Goal: Contribute content

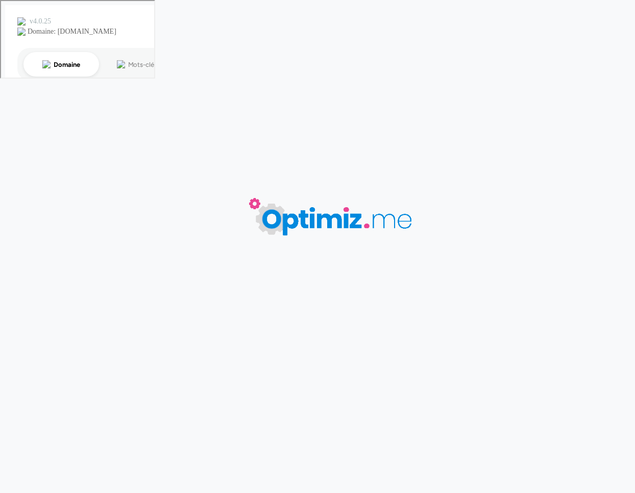
type input "Ballon de foot"
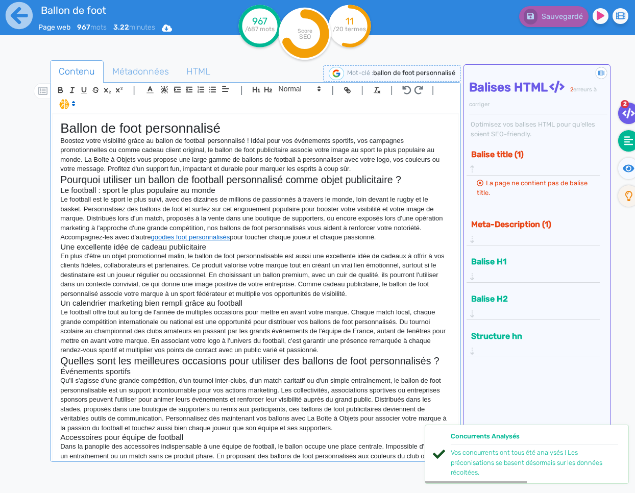
click at [627, 138] on icon at bounding box center [628, 141] width 9 height 10
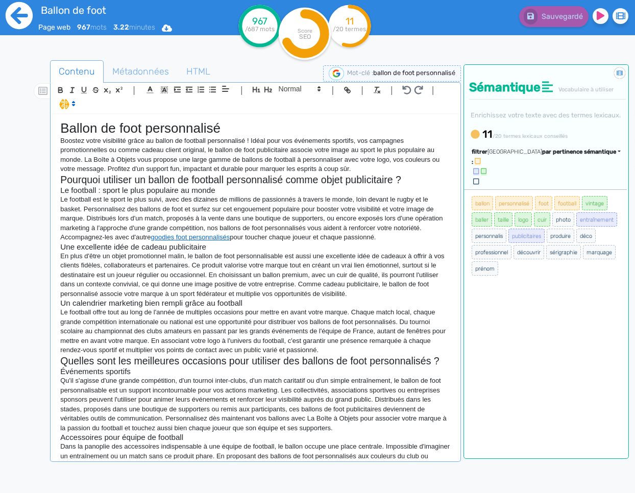
click at [16, 13] on icon at bounding box center [19, 16] width 28 height 28
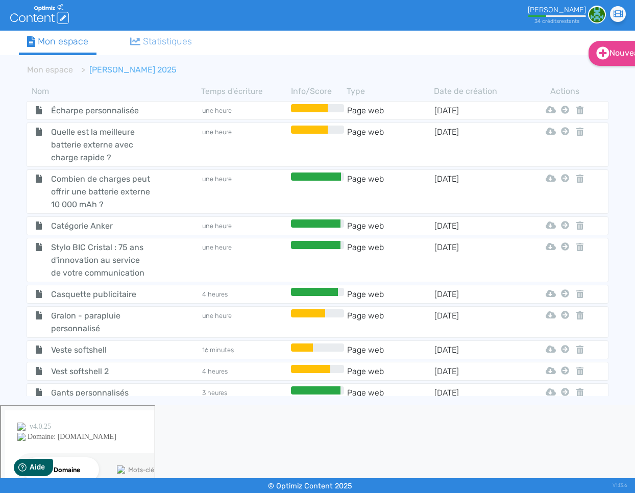
scroll to position [1036, 0]
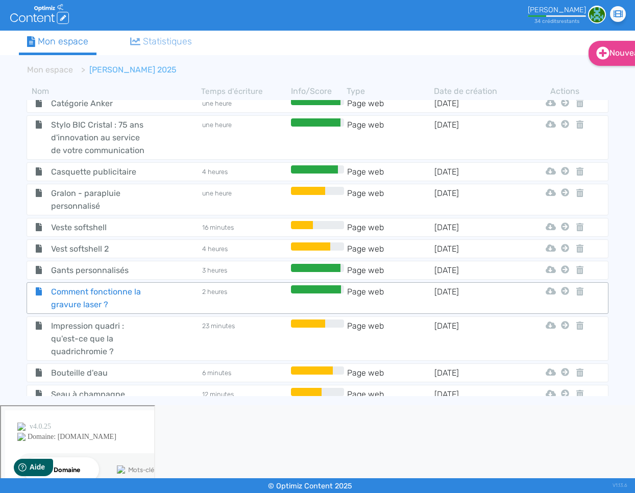
click at [90, 285] on span "Comment fonctionne la gravure laser ?" at bounding box center [100, 298] width 115 height 26
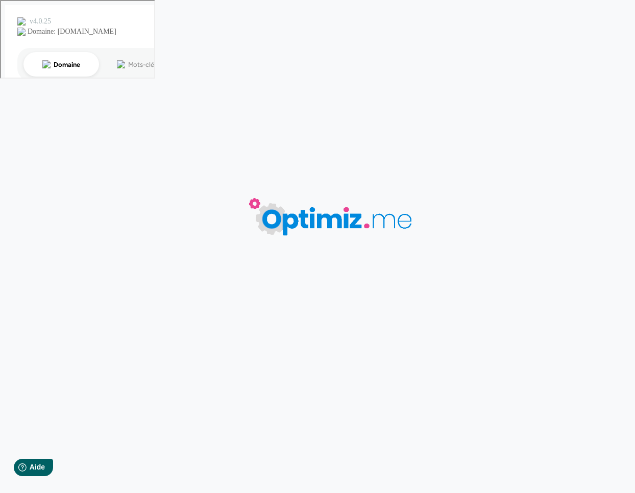
type input "Comment fonctionne la gravure laser ?"
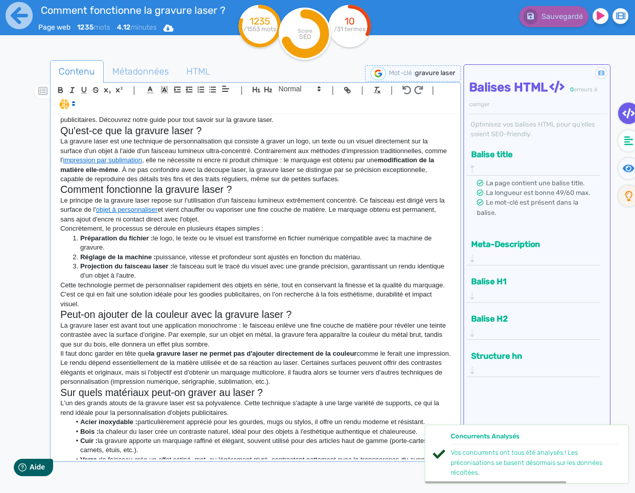
scroll to position [309, 0]
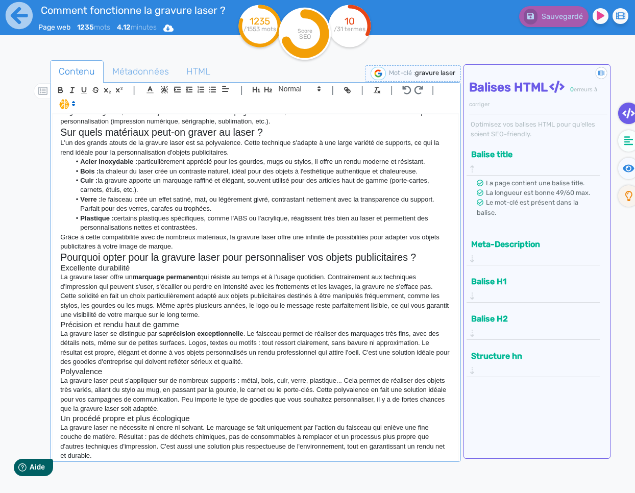
click at [230, 316] on p "Cette solidité en fait un choix particulièrement adapté aux objets publicitaire…" at bounding box center [255, 305] width 390 height 28
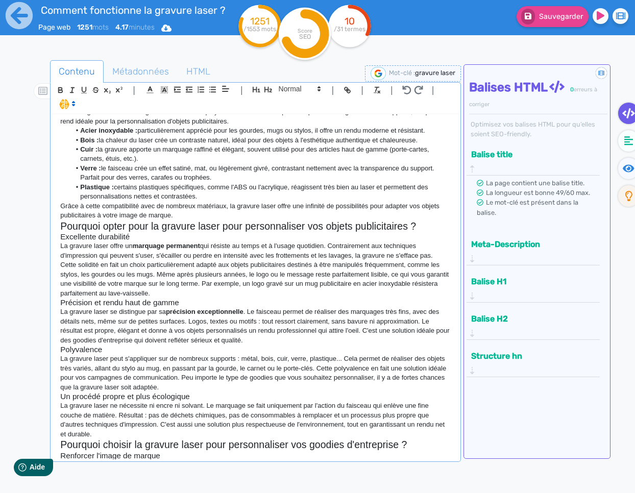
scroll to position [342, 0]
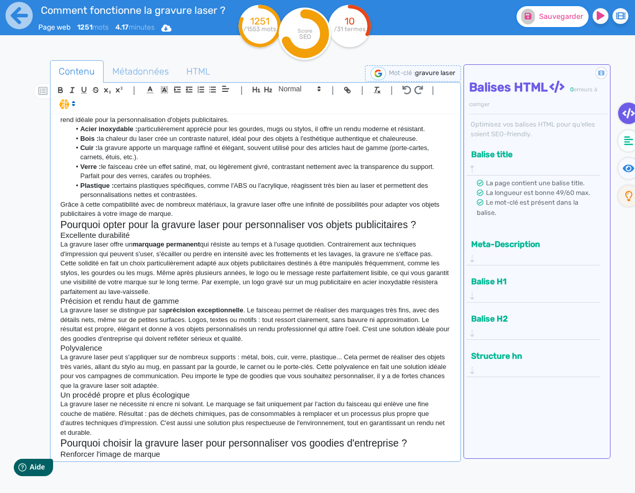
click at [559, 15] on span "Sauvegarder" at bounding box center [561, 16] width 44 height 9
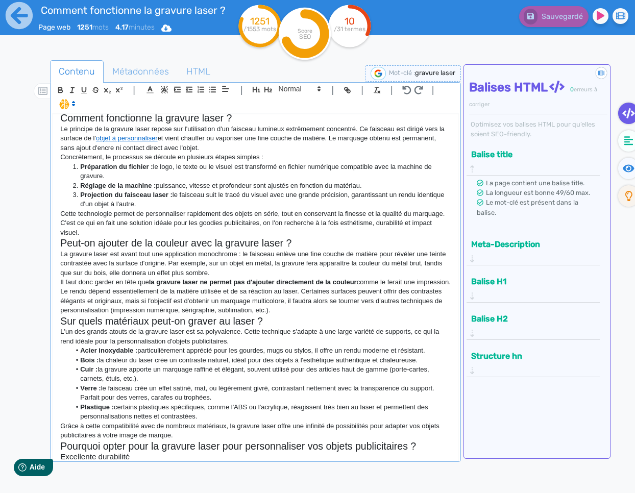
scroll to position [0, 0]
